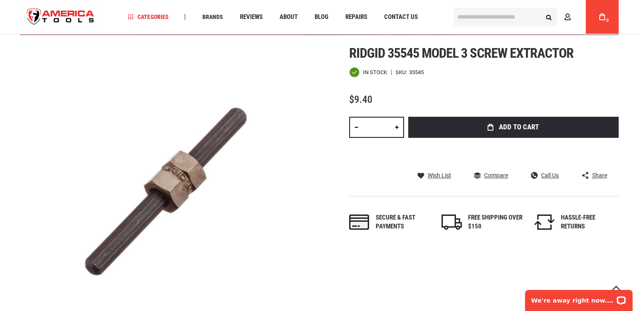
scroll to position [102, 0]
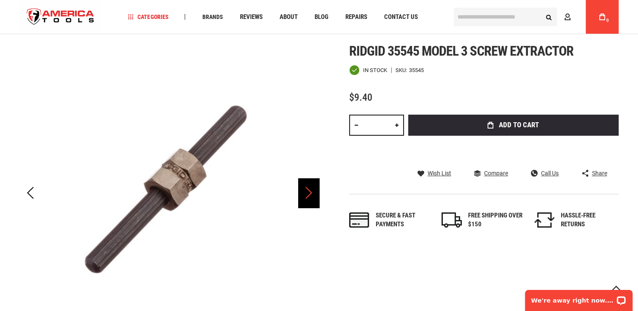
click at [313, 191] on div "Next" at bounding box center [308, 193] width 21 height 30
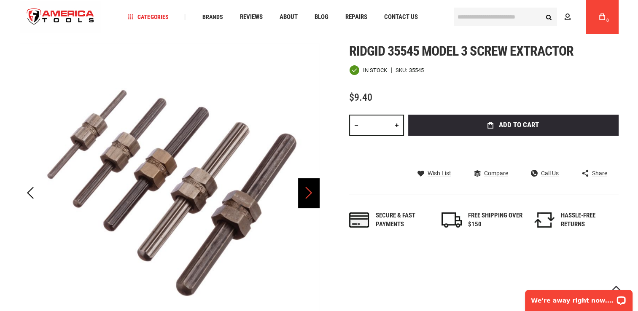
click at [312, 192] on div "Next" at bounding box center [308, 193] width 21 height 30
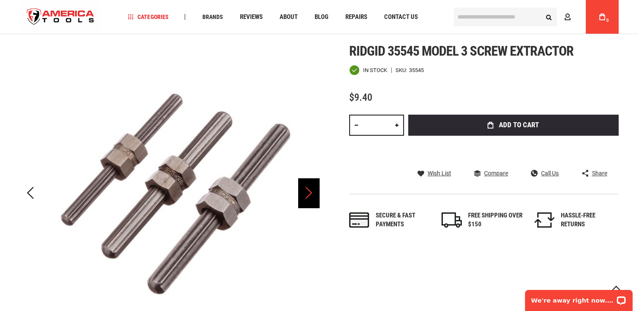
click at [310, 193] on div "Next" at bounding box center [308, 193] width 21 height 30
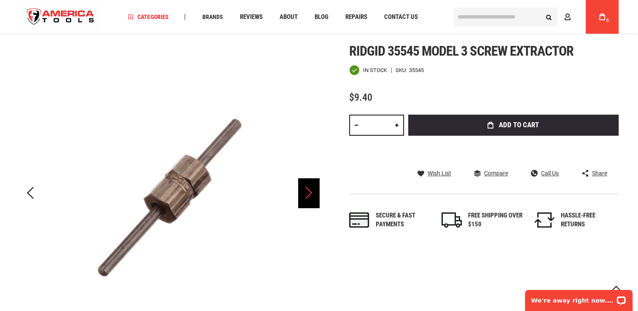
click at [310, 193] on div "Next" at bounding box center [308, 193] width 21 height 30
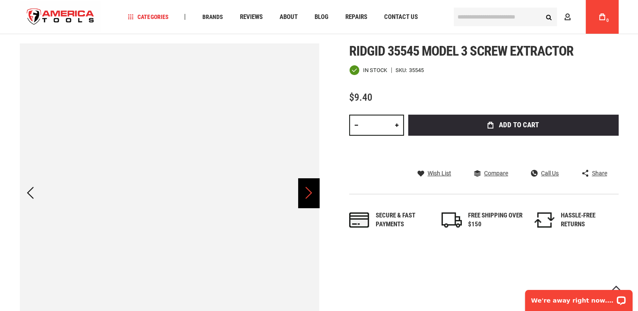
click at [310, 193] on div "Next" at bounding box center [308, 193] width 21 height 30
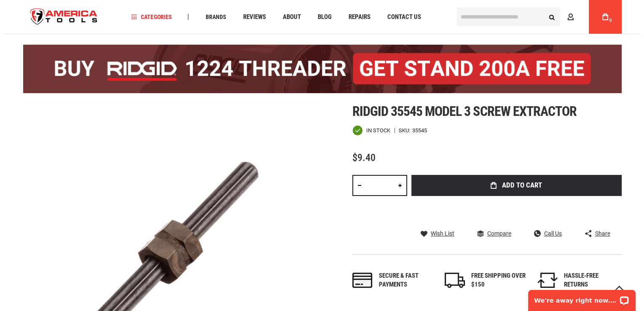
scroll to position [17, 0]
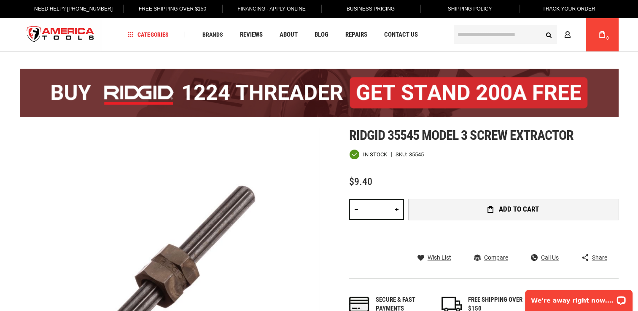
click at [510, 207] on span "Add to Cart" at bounding box center [519, 209] width 40 height 7
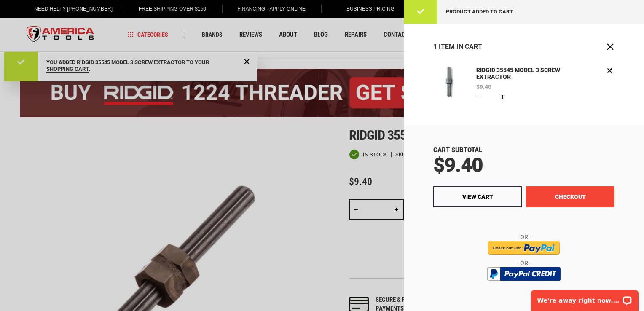
click at [564, 193] on button "Checkout" at bounding box center [570, 196] width 89 height 21
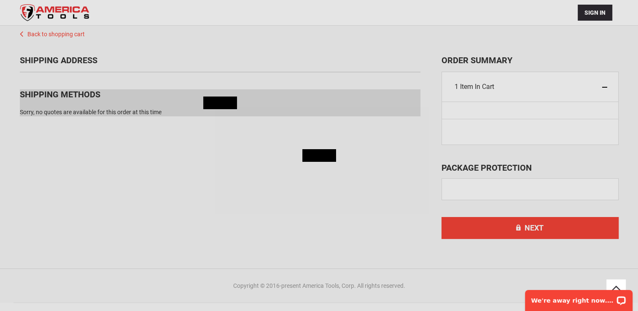
scroll to position [55, 0]
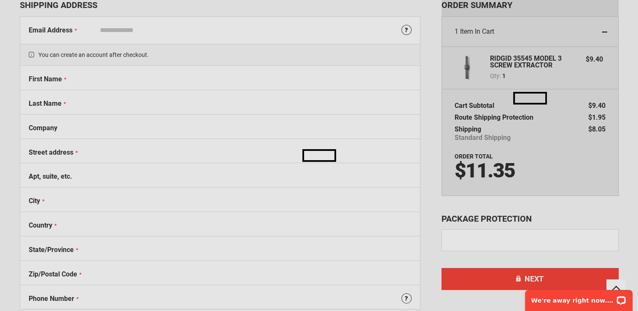
select select "**"
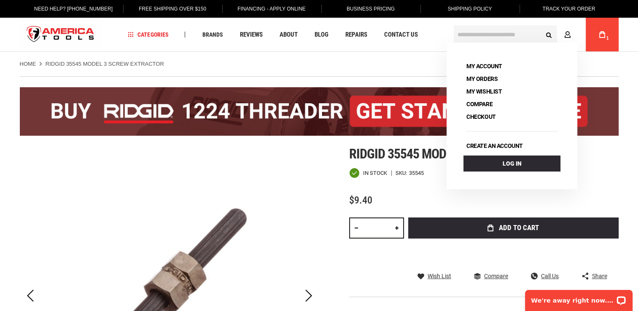
click at [597, 35] on link "My Cart 1" at bounding box center [602, 35] width 16 height 34
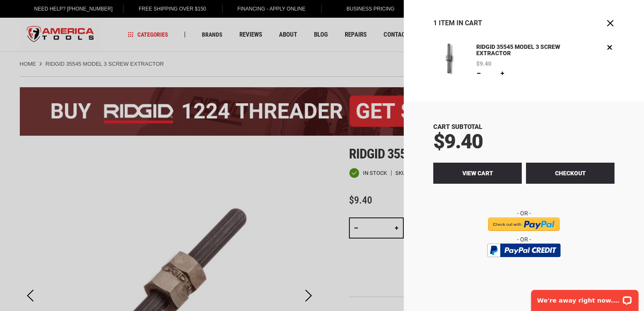
click at [493, 174] on span "View Cart" at bounding box center [478, 173] width 31 height 7
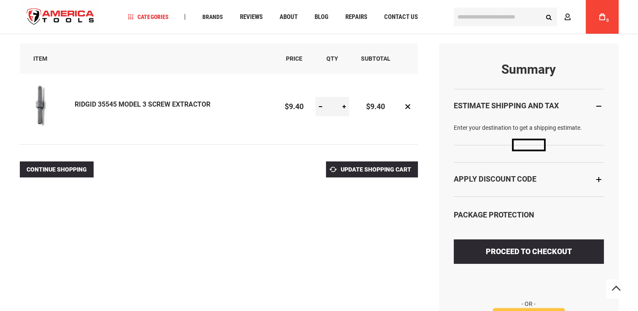
select select "**"
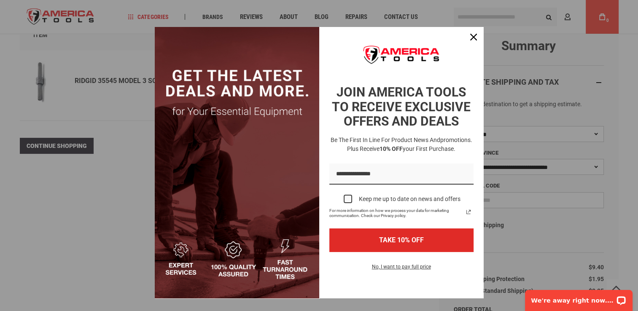
scroll to position [84, 0]
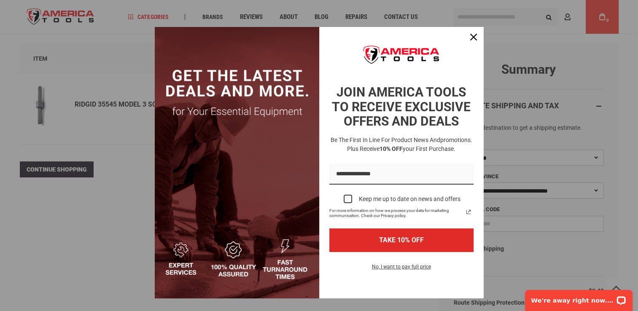
click at [599, 24] on div "Marketing offer form" at bounding box center [319, 155] width 638 height 311
click at [470, 36] on icon "close icon" at bounding box center [473, 37] width 7 height 7
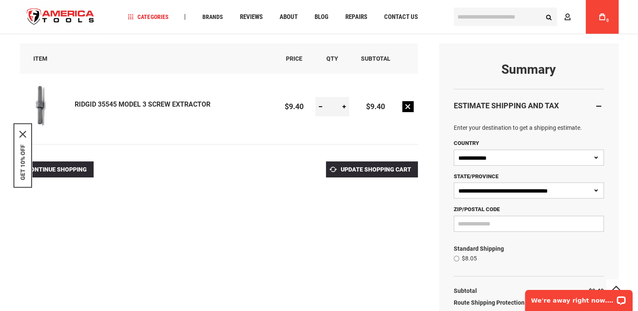
click at [408, 108] on link "Remove item" at bounding box center [407, 106] width 11 height 11
